Goal: Information Seeking & Learning: Check status

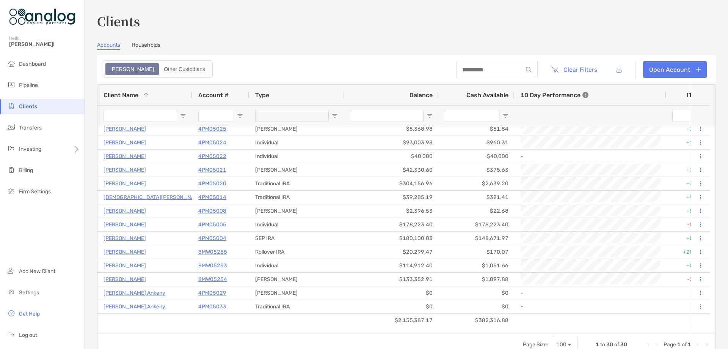
scroll to position [209, 0]
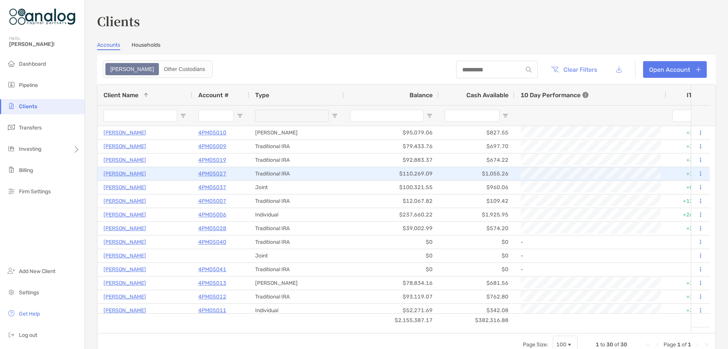
click at [212, 172] on p "4PM05027" at bounding box center [212, 173] width 28 height 9
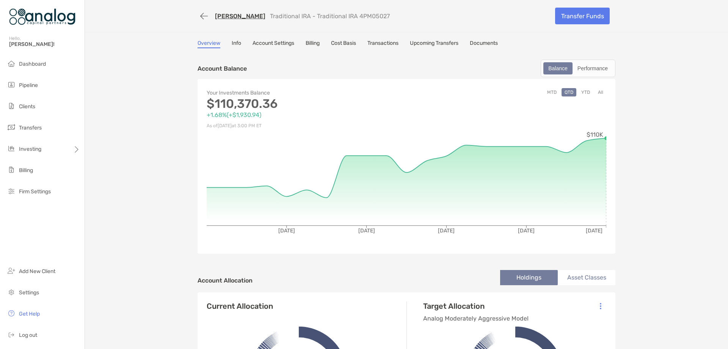
click at [376, 42] on link "Transactions" at bounding box center [382, 44] width 31 height 8
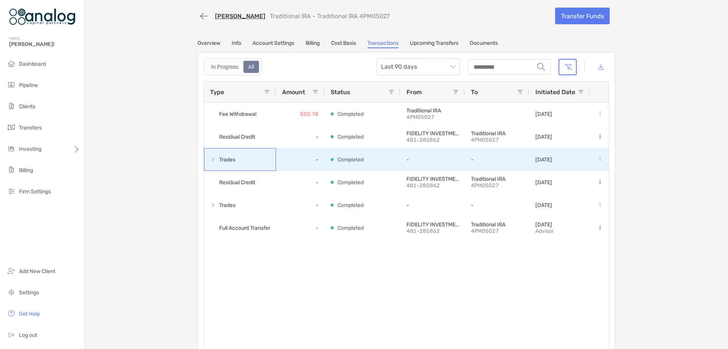
click at [211, 162] on span at bounding box center [213, 159] width 6 height 6
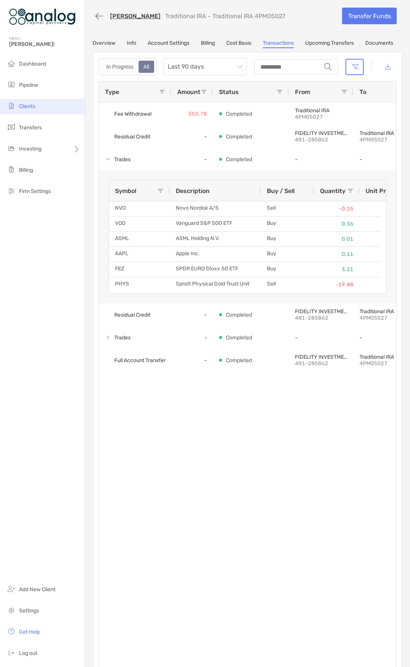
click at [25, 108] on span "Clients" at bounding box center [27, 106] width 16 height 6
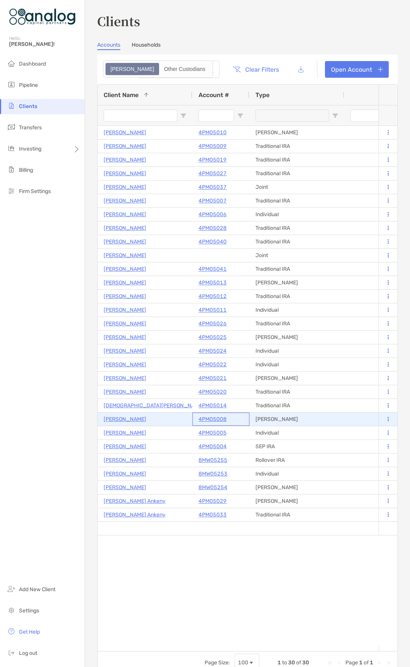
click at [212, 348] on p "4PM05008" at bounding box center [212, 419] width 28 height 9
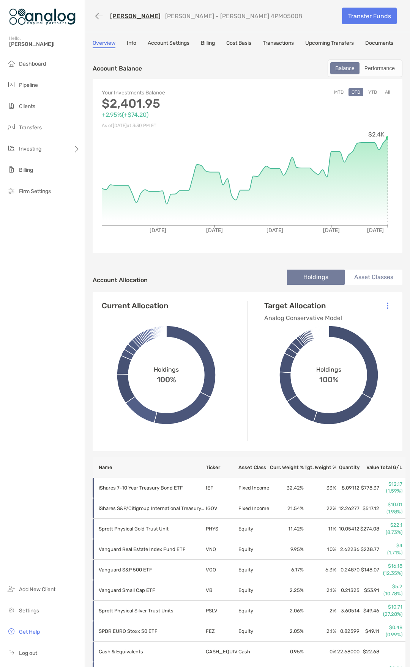
click at [243, 43] on link "Cost Basis" at bounding box center [238, 44] width 25 height 8
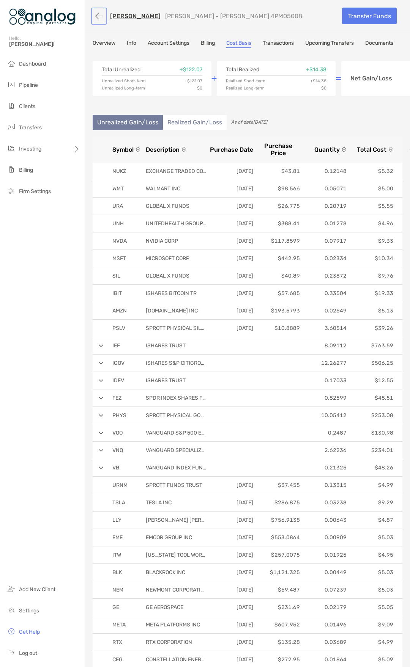
click at [96, 16] on button "button" at bounding box center [99, 16] width 13 height 14
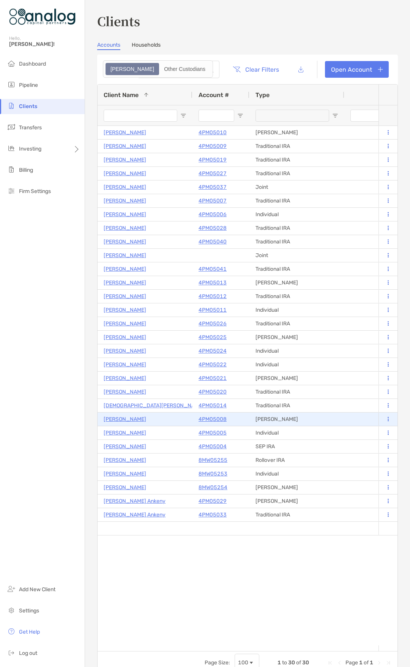
click at [129, 348] on p "[PERSON_NAME]" at bounding box center [125, 419] width 42 height 9
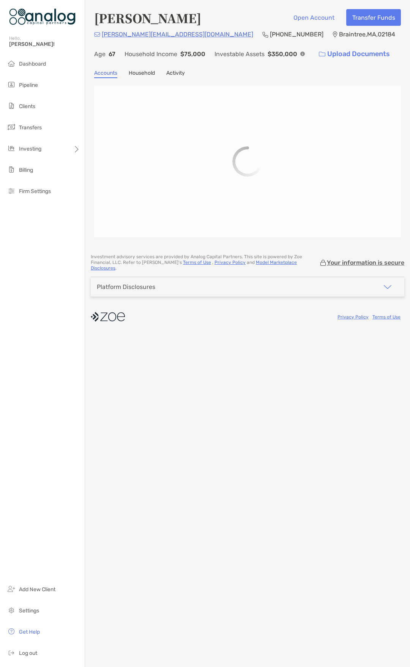
click at [214, 348] on div "Michael Walsh Open Account Transfer Funds mike@mike25.com (617) 512-5656 Braint…" at bounding box center [247, 333] width 325 height 667
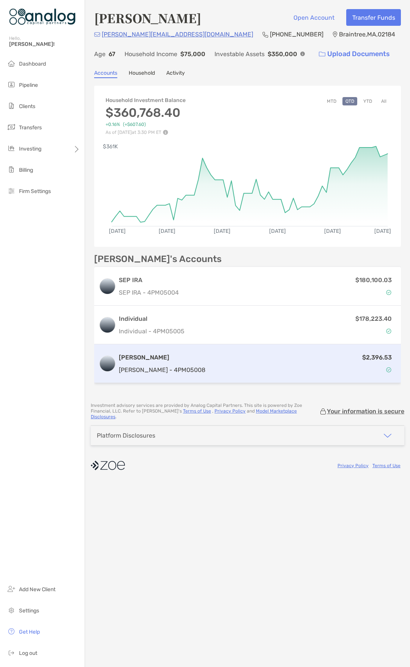
click at [210, 348] on div "$2,396.53" at bounding box center [302, 364] width 188 height 22
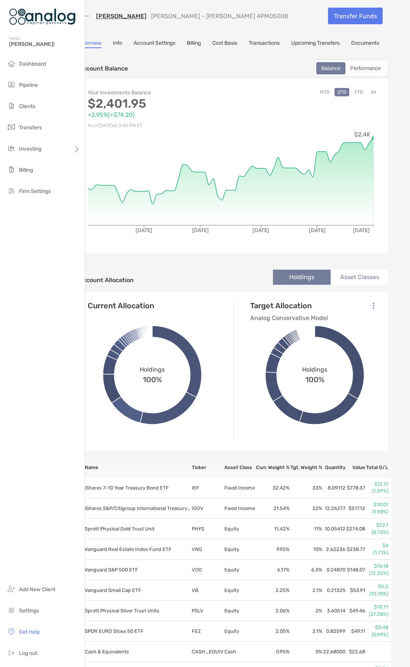
click at [225, 45] on link "Cost Basis" at bounding box center [224, 44] width 25 height 8
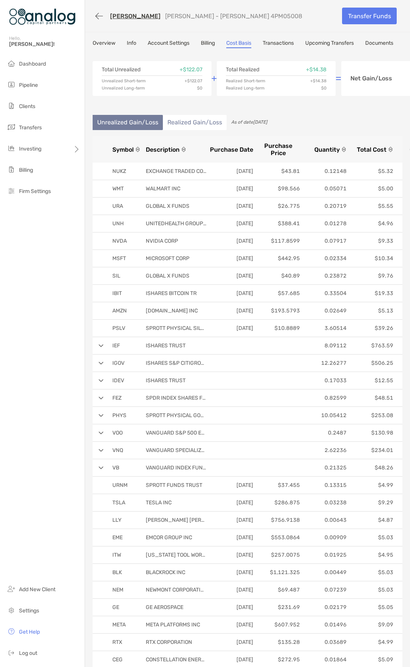
scroll to position [0, 55]
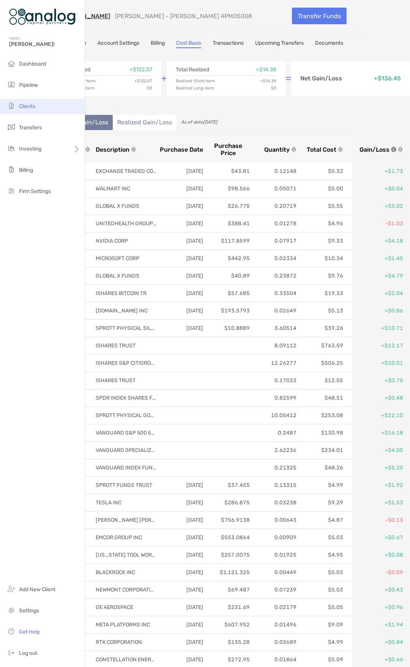
click at [40, 106] on li "Clients" at bounding box center [42, 106] width 85 height 15
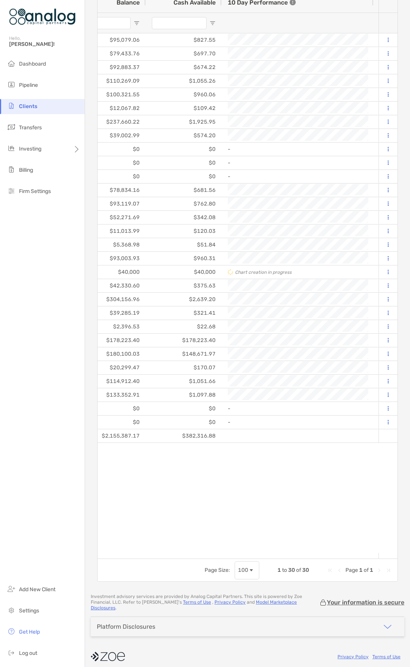
scroll to position [0, 391]
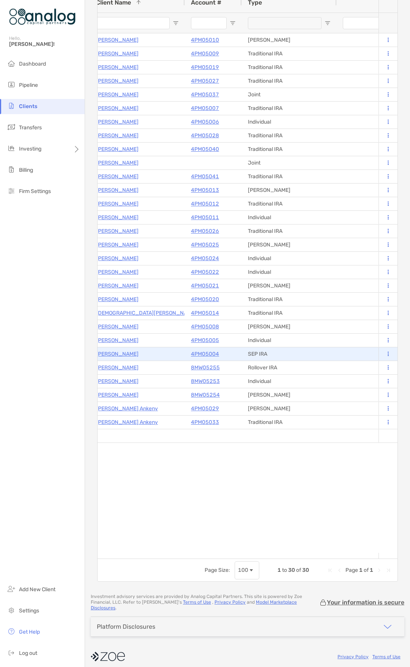
click at [201, 348] on p "4PM05004" at bounding box center [205, 353] width 28 height 9
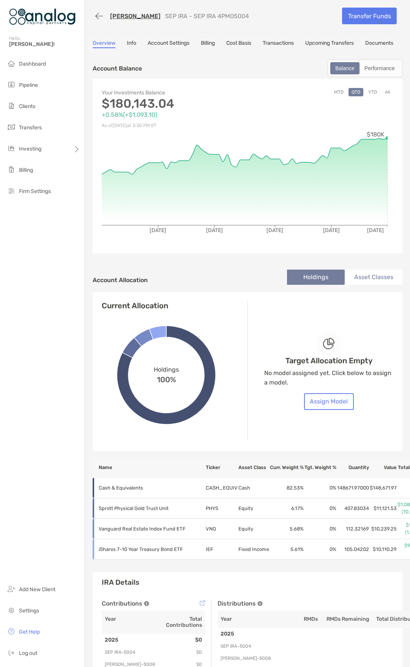
click at [235, 44] on link "Cost Basis" at bounding box center [238, 44] width 25 height 8
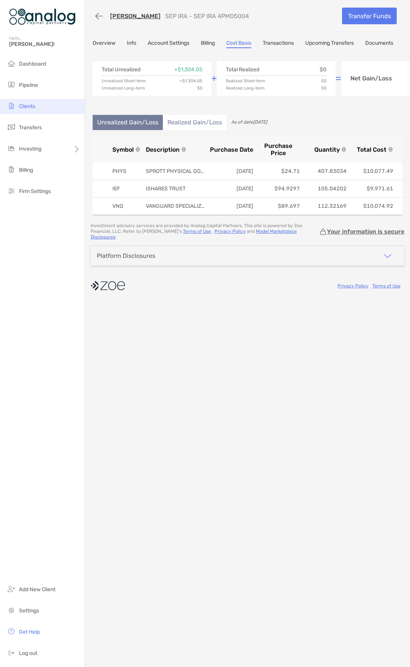
click at [31, 107] on span "Clients" at bounding box center [27, 106] width 16 height 6
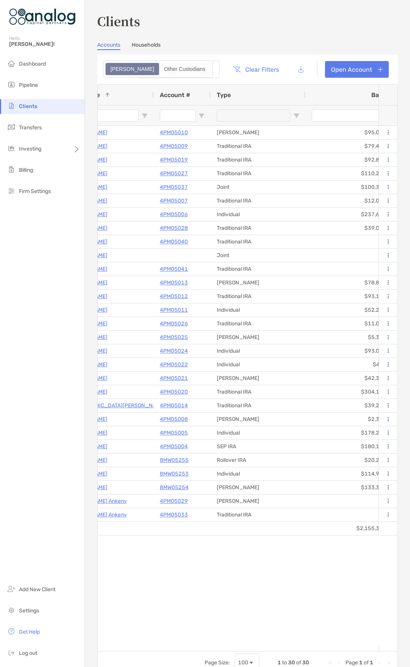
scroll to position [0, 62]
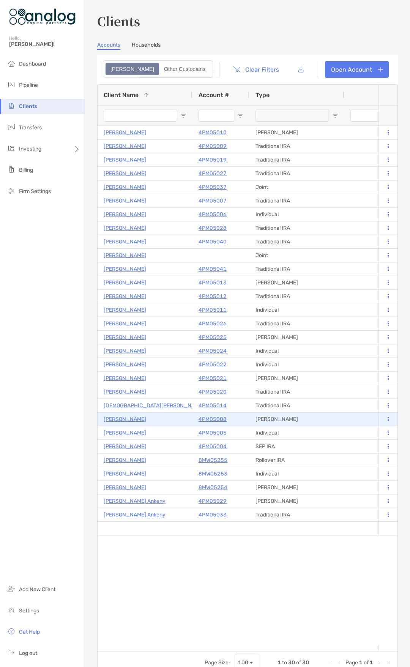
click at [220, 348] on p "4PM05008" at bounding box center [212, 419] width 28 height 9
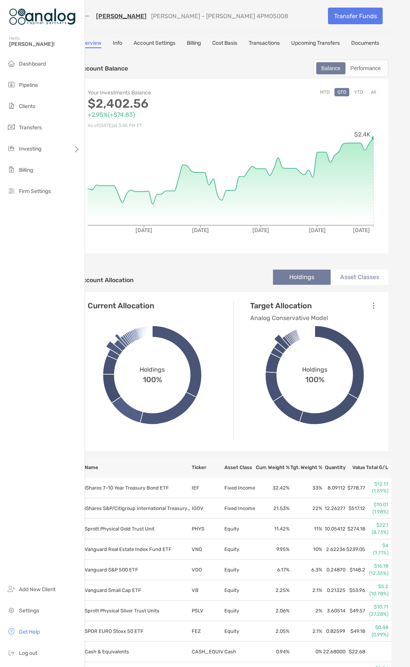
click at [227, 42] on link "Cost Basis" at bounding box center [224, 44] width 25 height 8
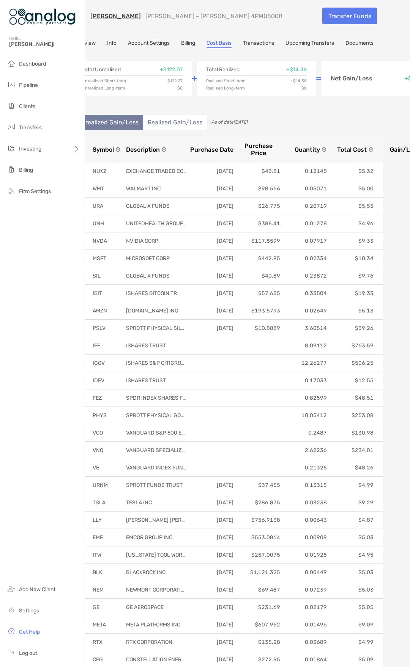
scroll to position [0, 55]
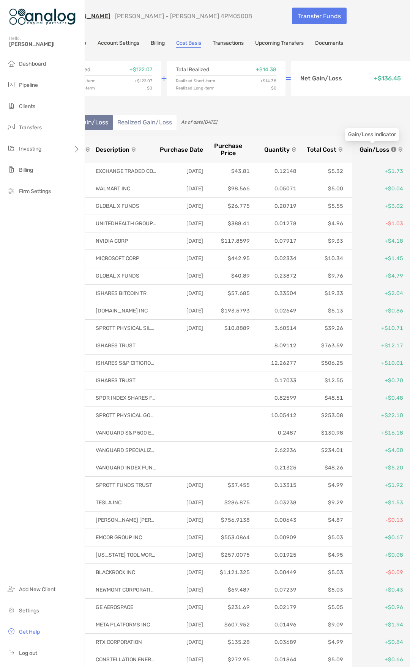
click at [373, 151] on span "Gain/Loss" at bounding box center [374, 149] width 30 height 7
